Goal: Check status

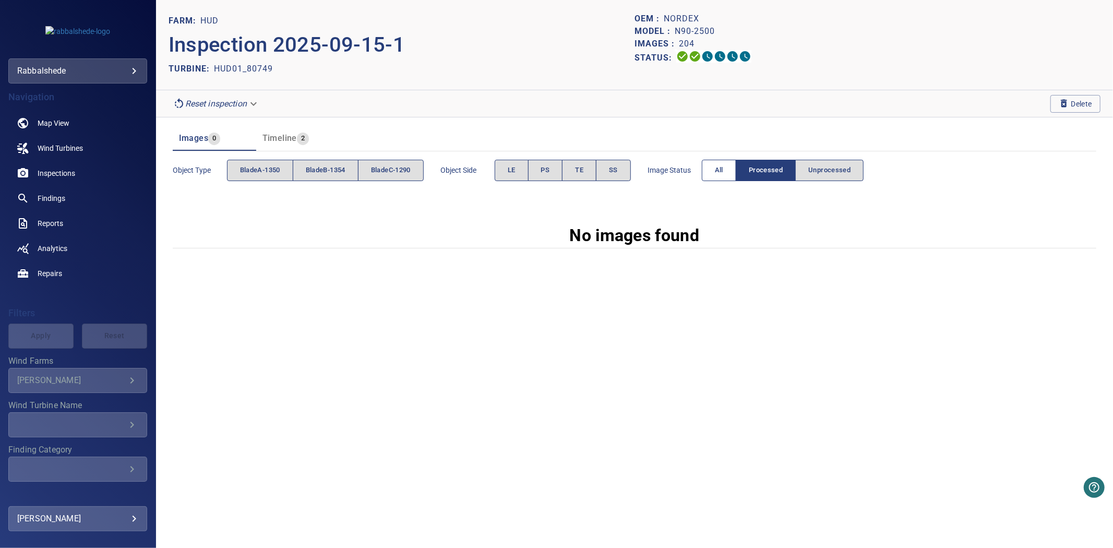
click at [721, 178] on button "All" at bounding box center [719, 170] width 34 height 21
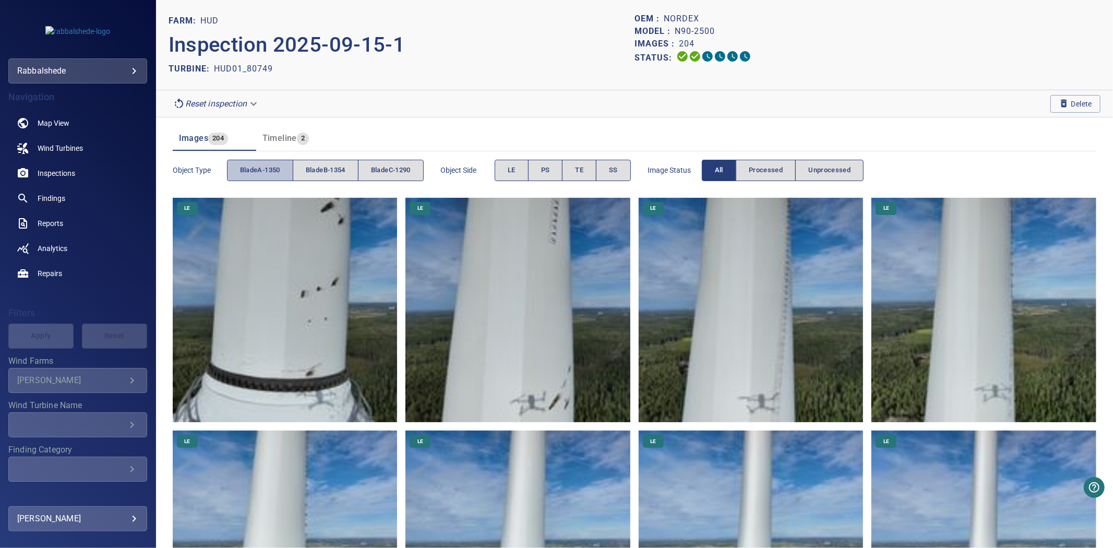
click at [270, 175] on span "bladeA-1350" at bounding box center [260, 170] width 40 height 12
click at [337, 175] on span "bladeB-1354" at bounding box center [326, 170] width 40 height 12
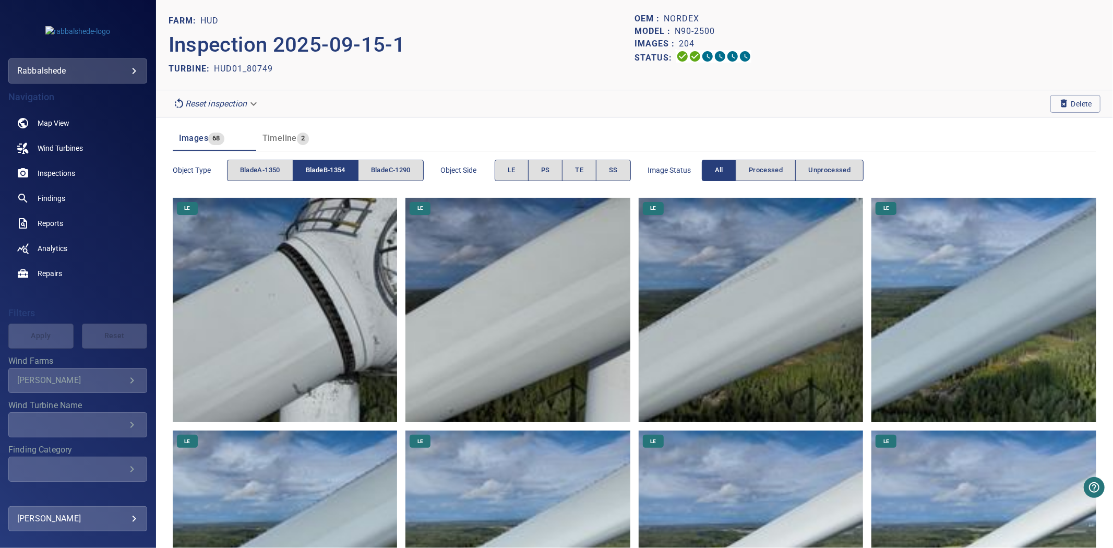
click at [332, 174] on span "bladeB-1354" at bounding box center [326, 170] width 40 height 12
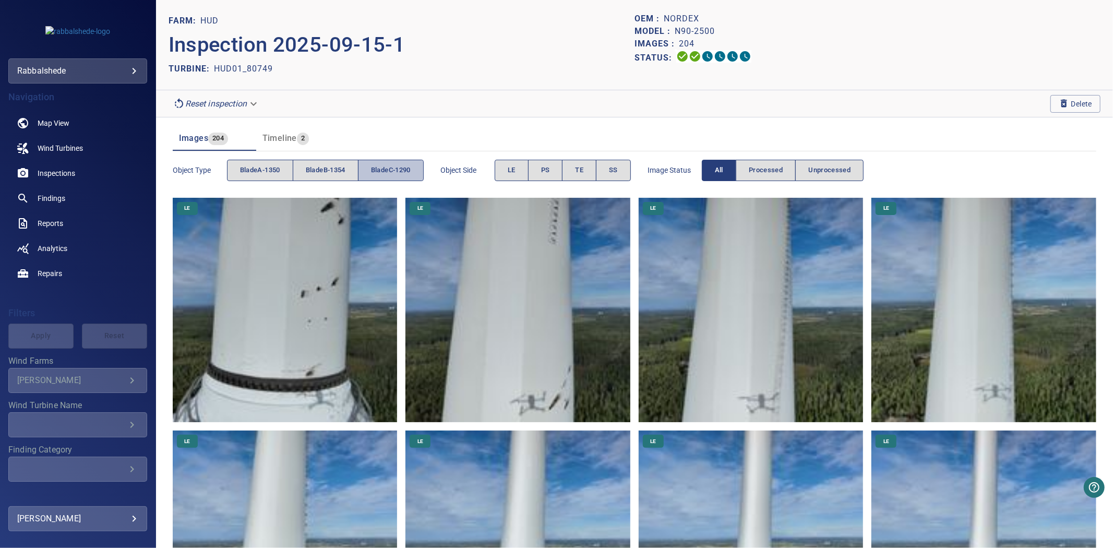
click at [376, 174] on span "bladeC-1290" at bounding box center [391, 170] width 40 height 12
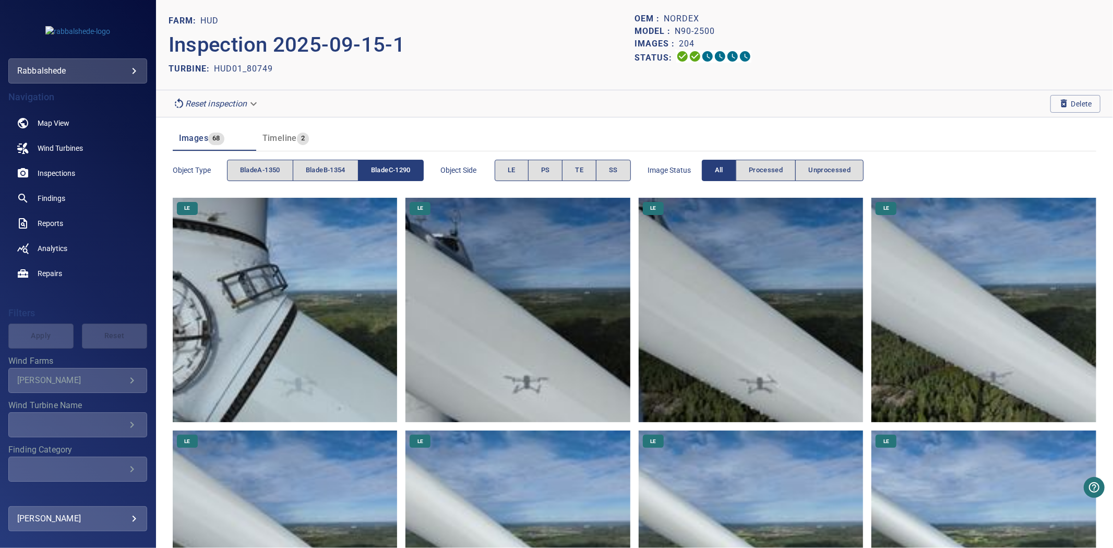
click at [376, 174] on span "bladeC-1290" at bounding box center [391, 170] width 40 height 12
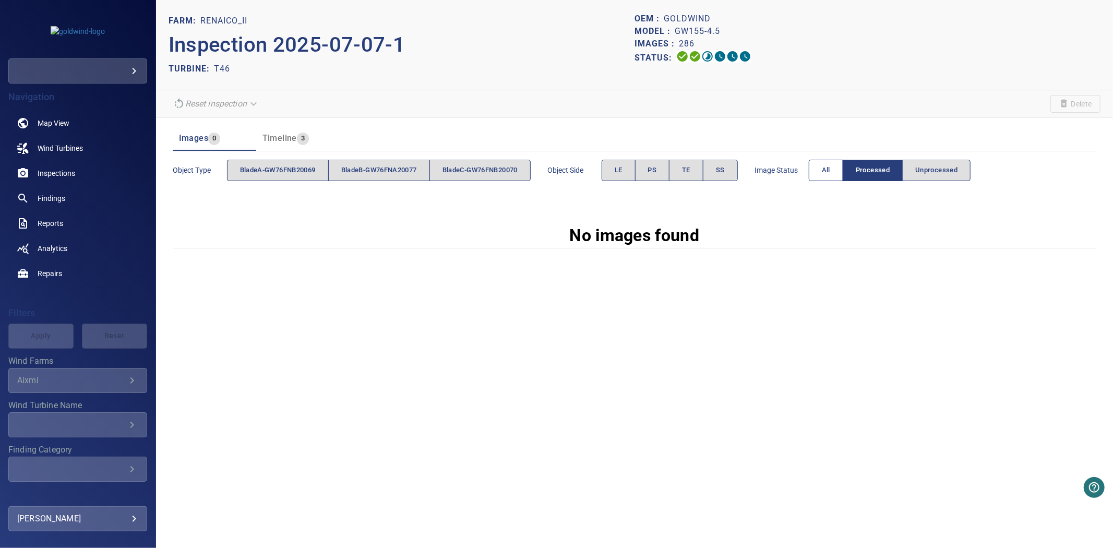
click at [830, 176] on span "All" at bounding box center [826, 170] width 8 height 12
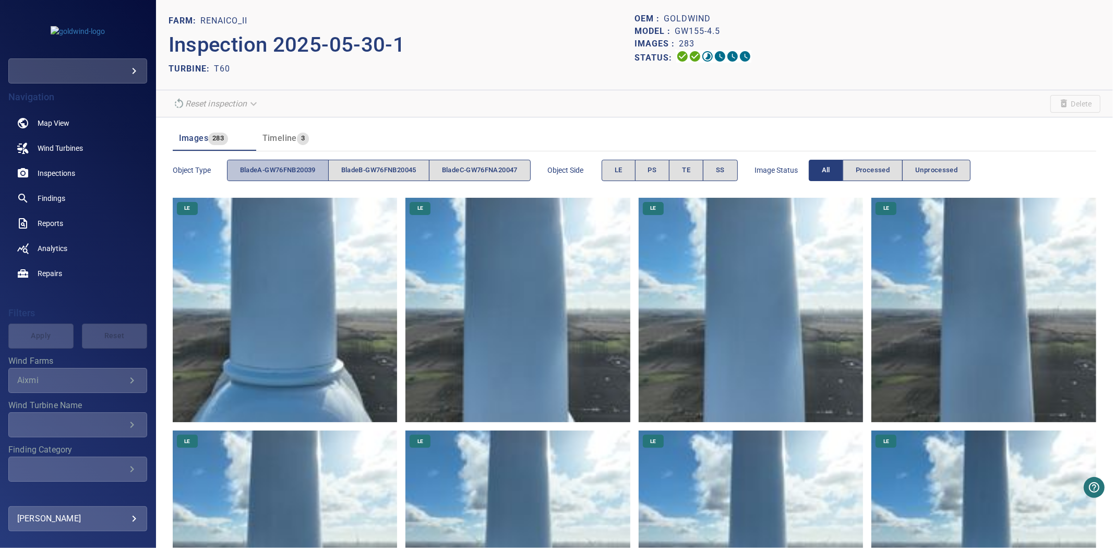
click at [284, 176] on span "bladeA-GW76FNB20039" at bounding box center [278, 170] width 76 height 12
click at [389, 171] on span "bladeB-GW76FNB20045" at bounding box center [378, 170] width 75 height 12
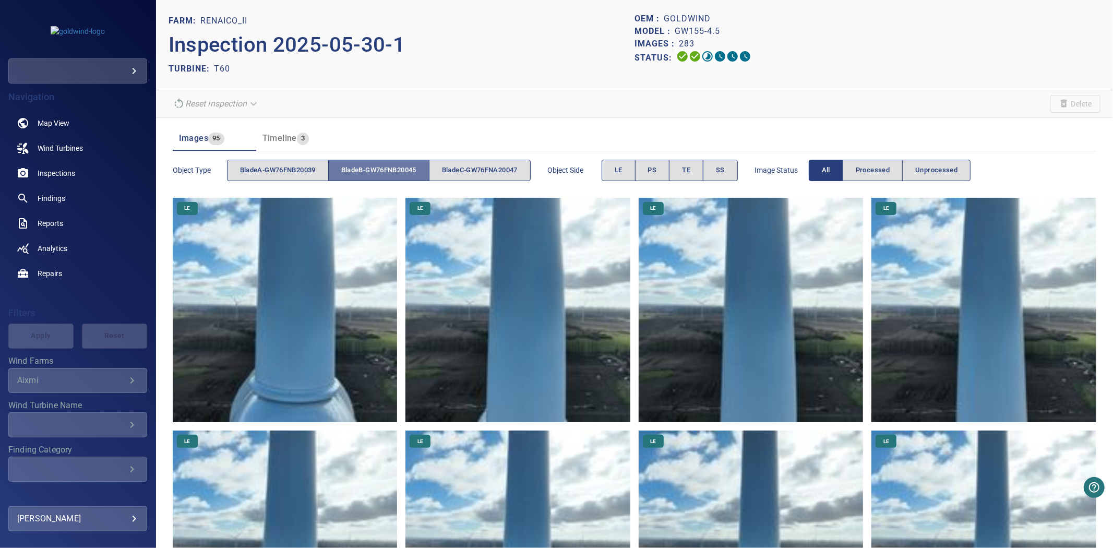
click at [390, 170] on span "bladeB-GW76FNB20045" at bounding box center [378, 170] width 75 height 12
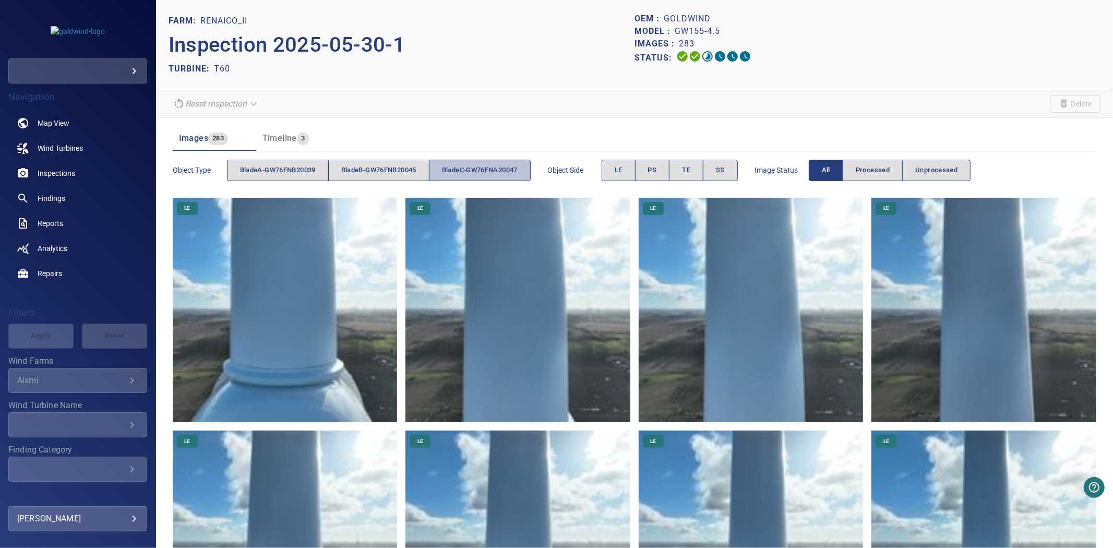
click at [483, 165] on span "bladeC-GW76FNA20047" at bounding box center [480, 170] width 76 height 12
